Goal: Information Seeking & Learning: Learn about a topic

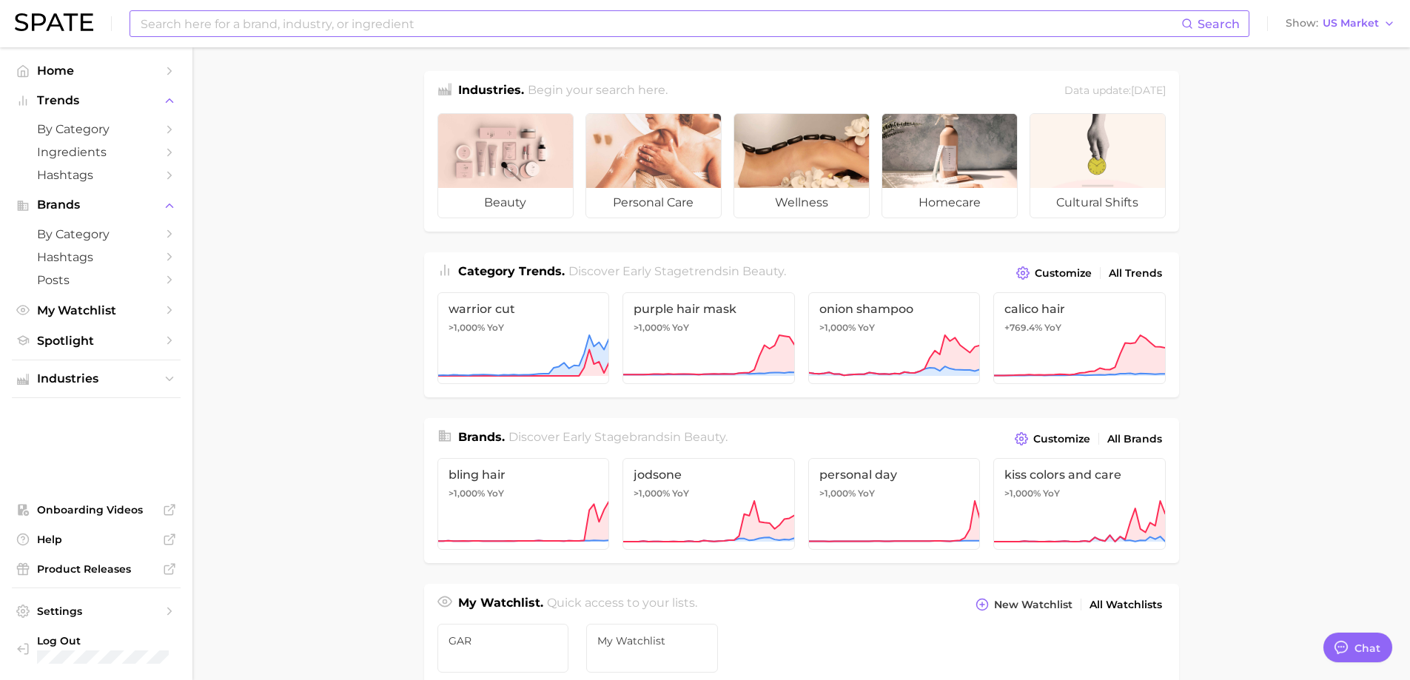
click at [269, 19] on input at bounding box center [660, 23] width 1042 height 25
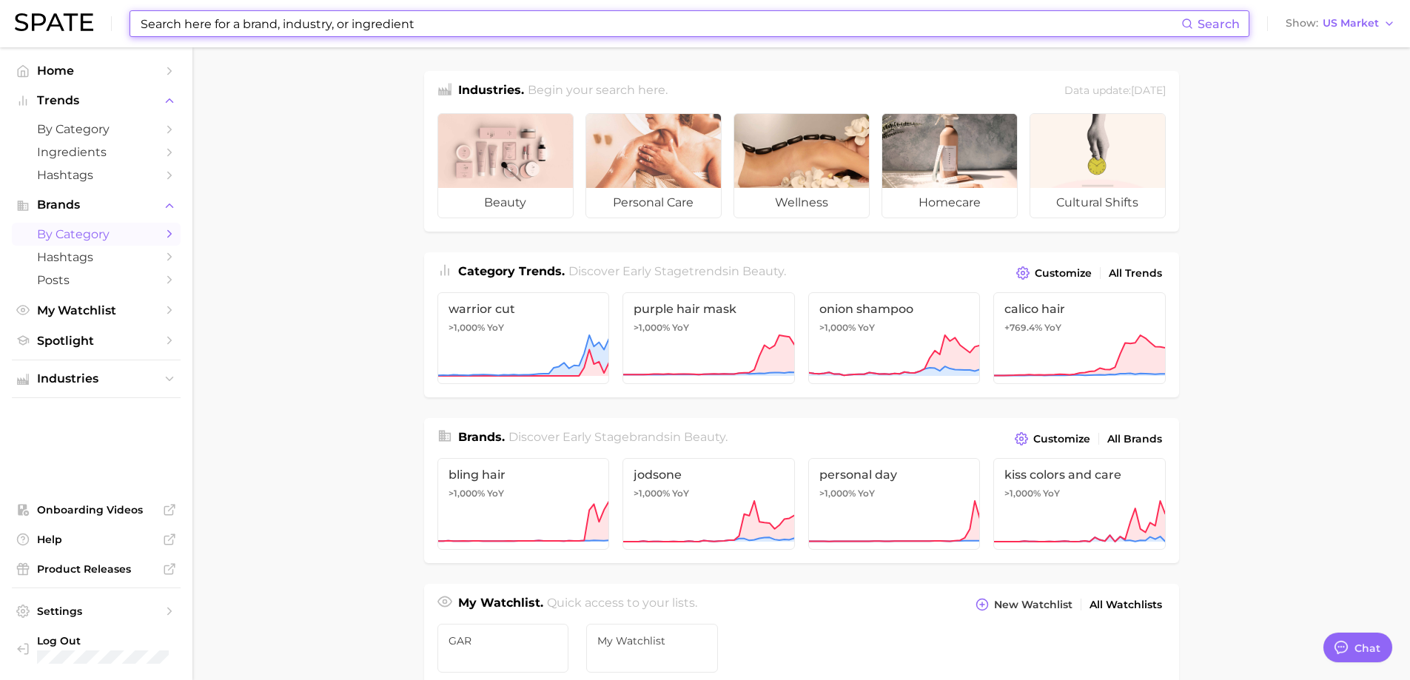
click at [151, 239] on span "by Category" at bounding box center [96, 234] width 118 height 14
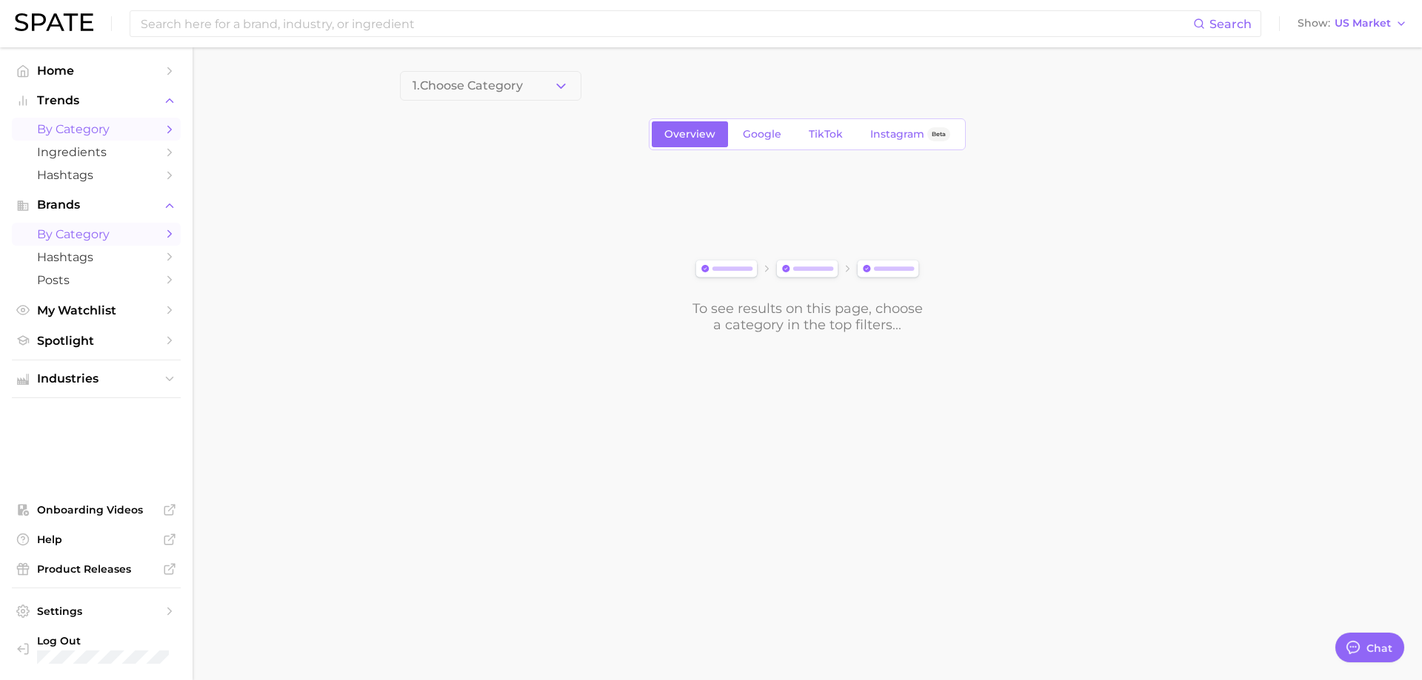
click at [161, 133] on link "by Category" at bounding box center [96, 129] width 169 height 23
click at [520, 90] on span "1. Choose Category" at bounding box center [467, 85] width 110 height 13
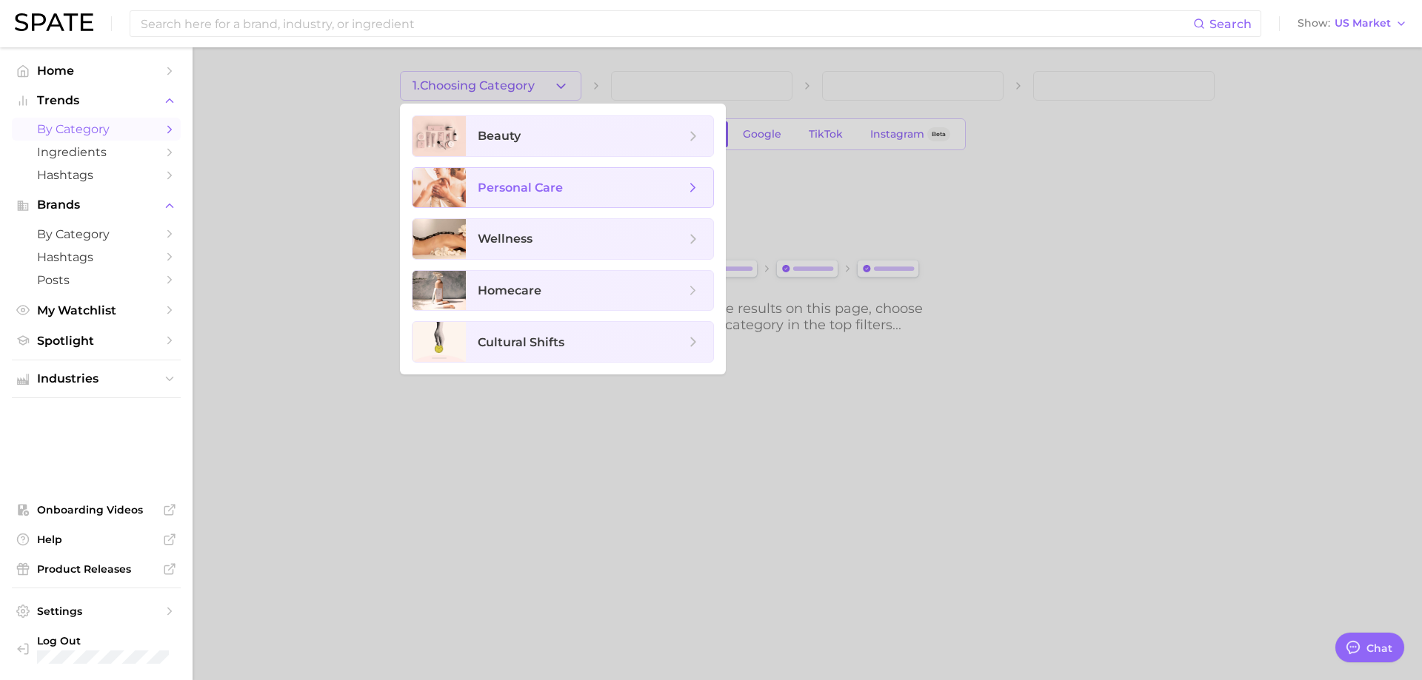
click at [543, 191] on span "personal care" at bounding box center [520, 188] width 85 height 14
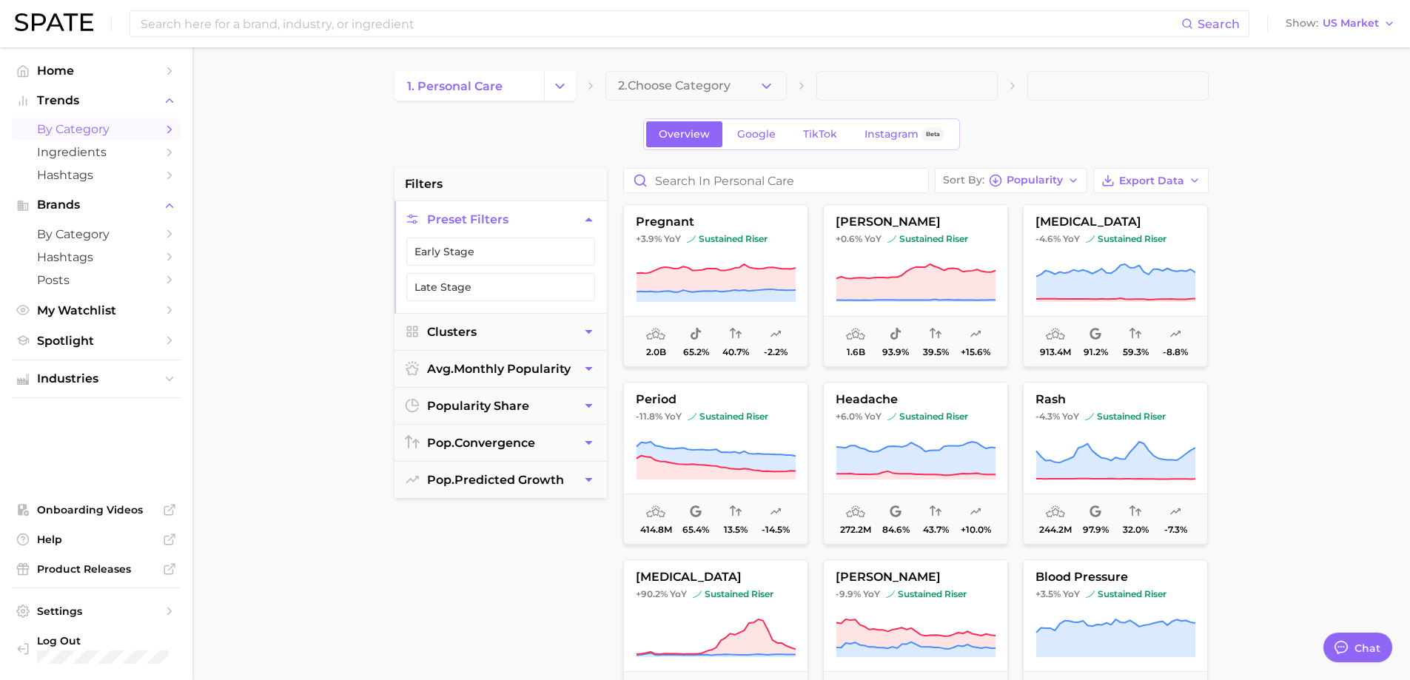
click at [769, 84] on icon "button" at bounding box center [767, 86] width 16 height 16
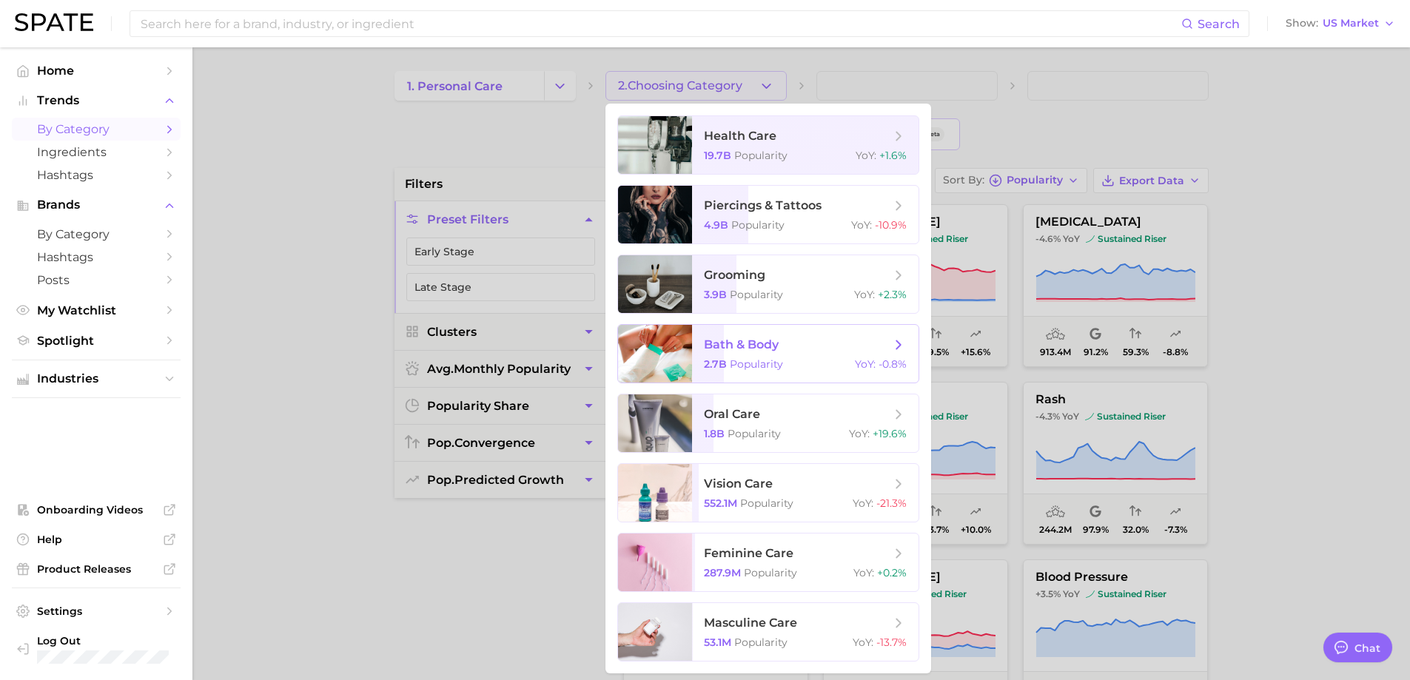
click at [813, 353] on span "bath & body 2.7b Popularity YoY : -0.8%" at bounding box center [805, 354] width 227 height 58
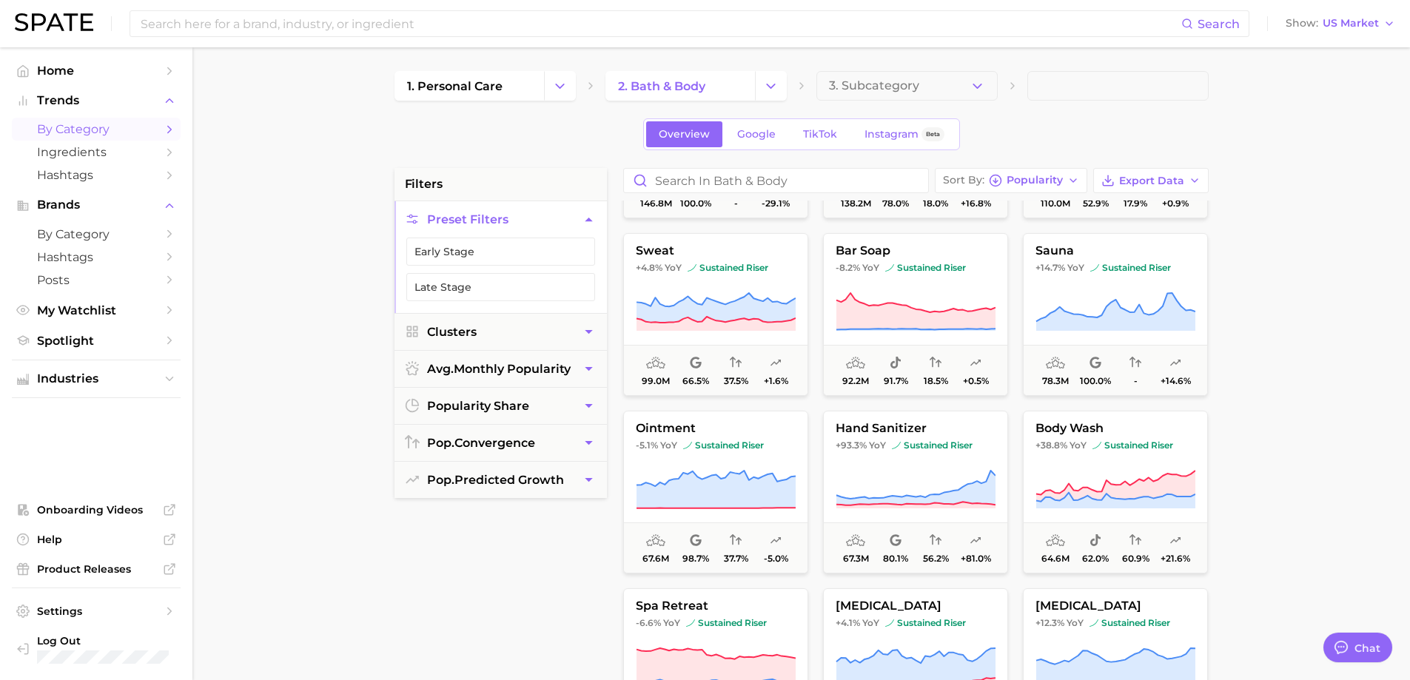
scroll to position [518, 0]
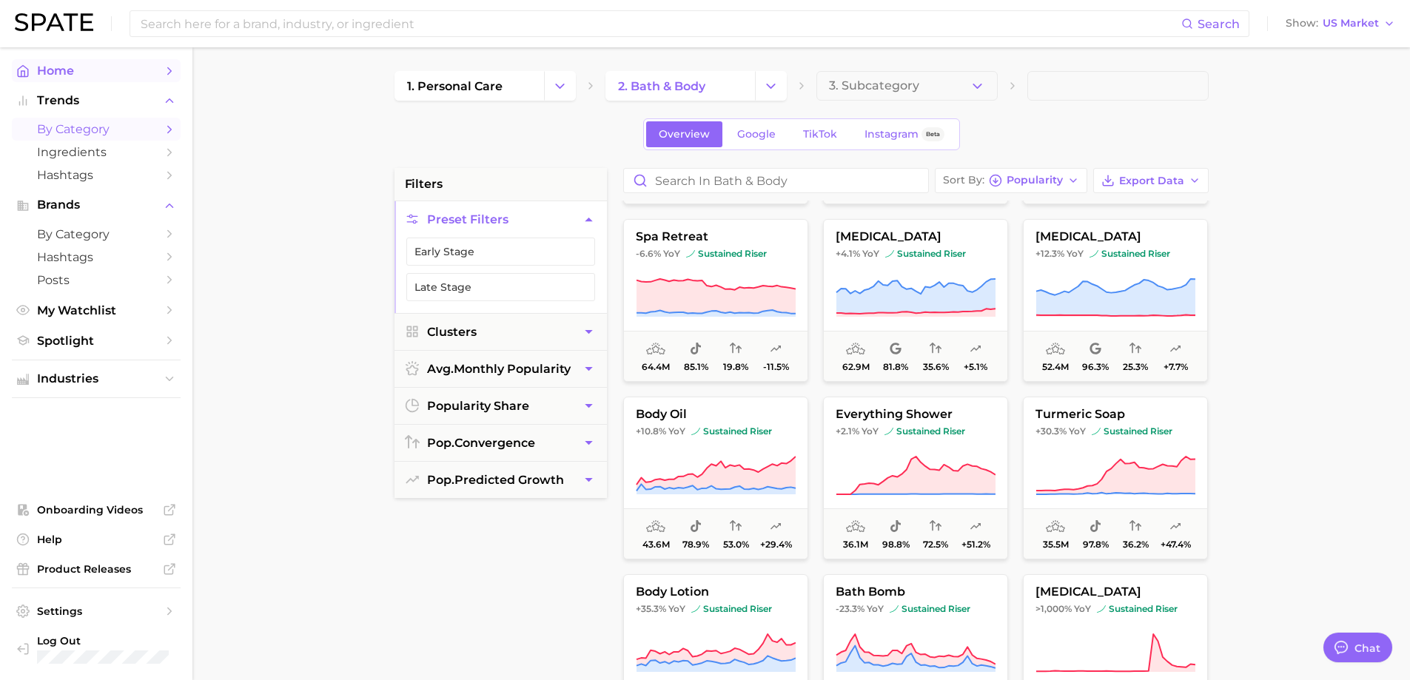
click at [134, 73] on span "Home" at bounding box center [96, 71] width 118 height 14
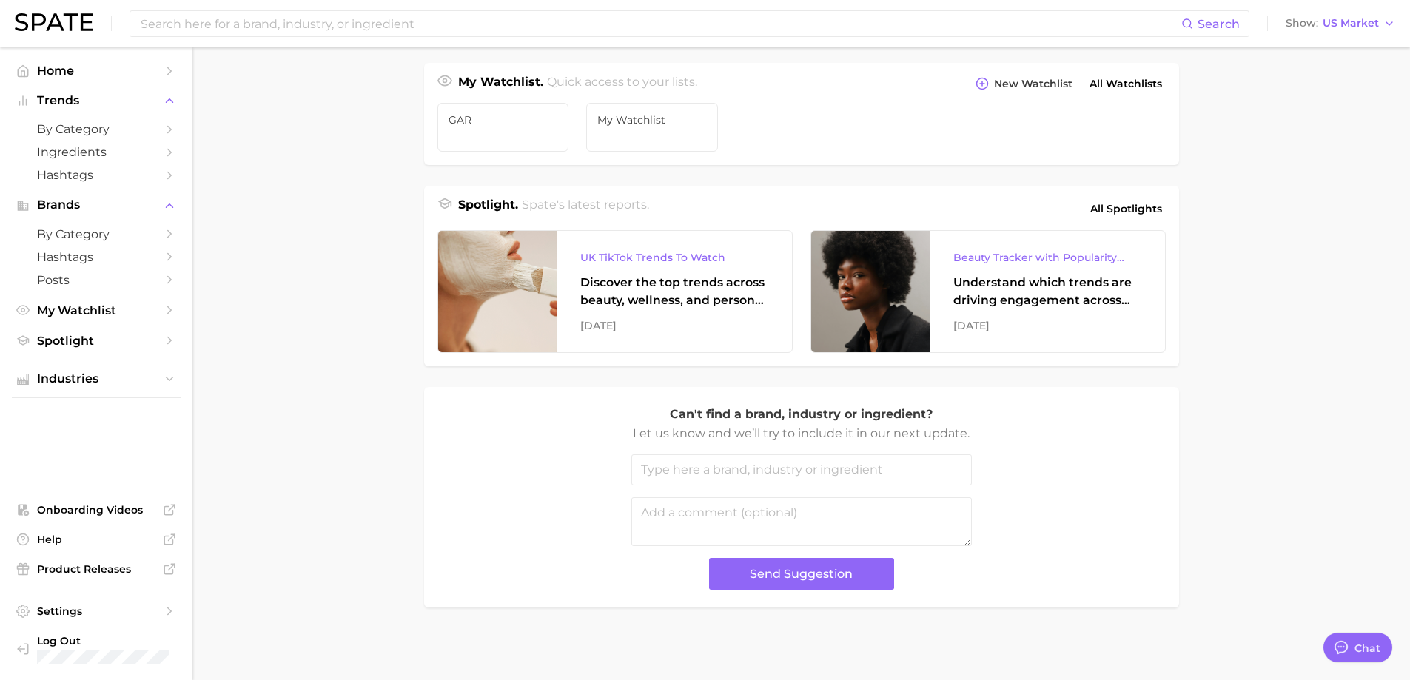
scroll to position [523, 0]
click at [115, 72] on span "Home" at bounding box center [96, 71] width 118 height 14
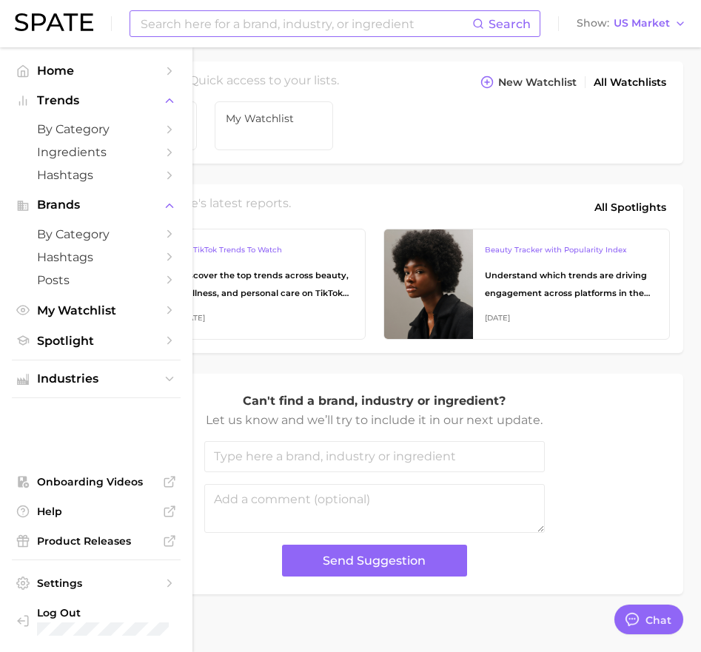
type textarea "x"
